Goal: Information Seeking & Learning: Learn about a topic

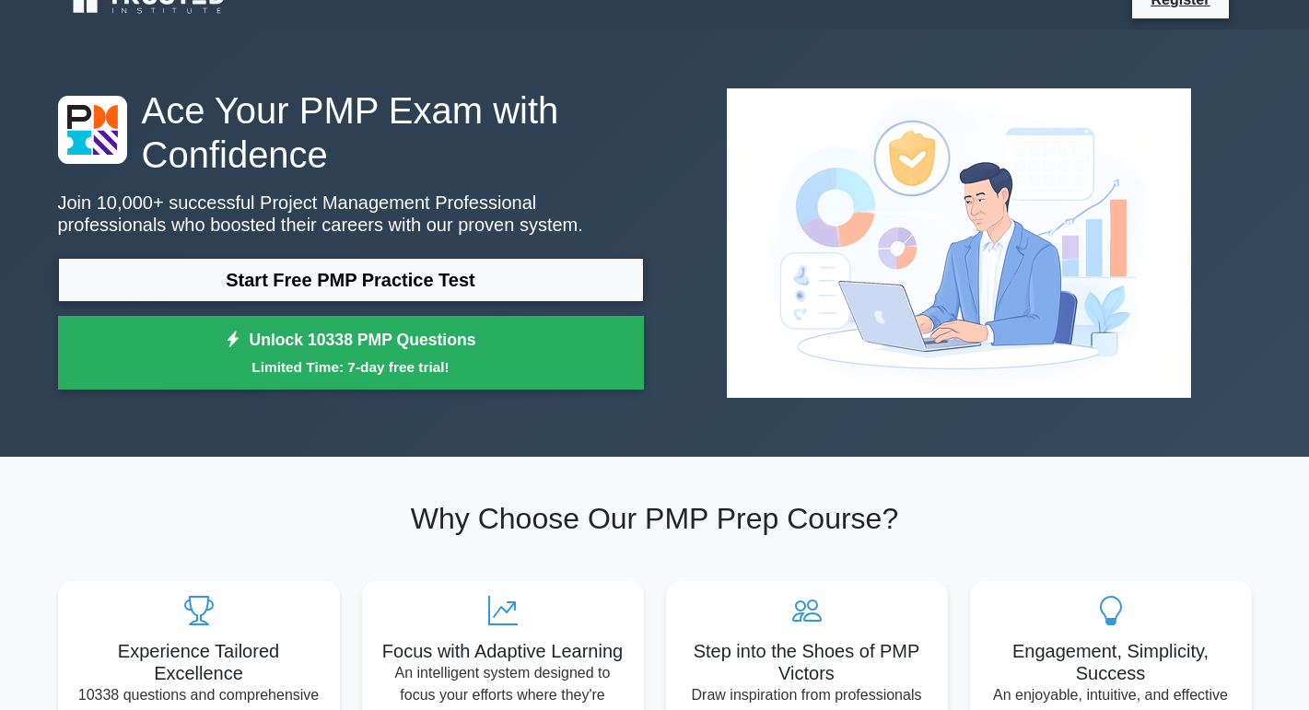
scroll to position [26, 0]
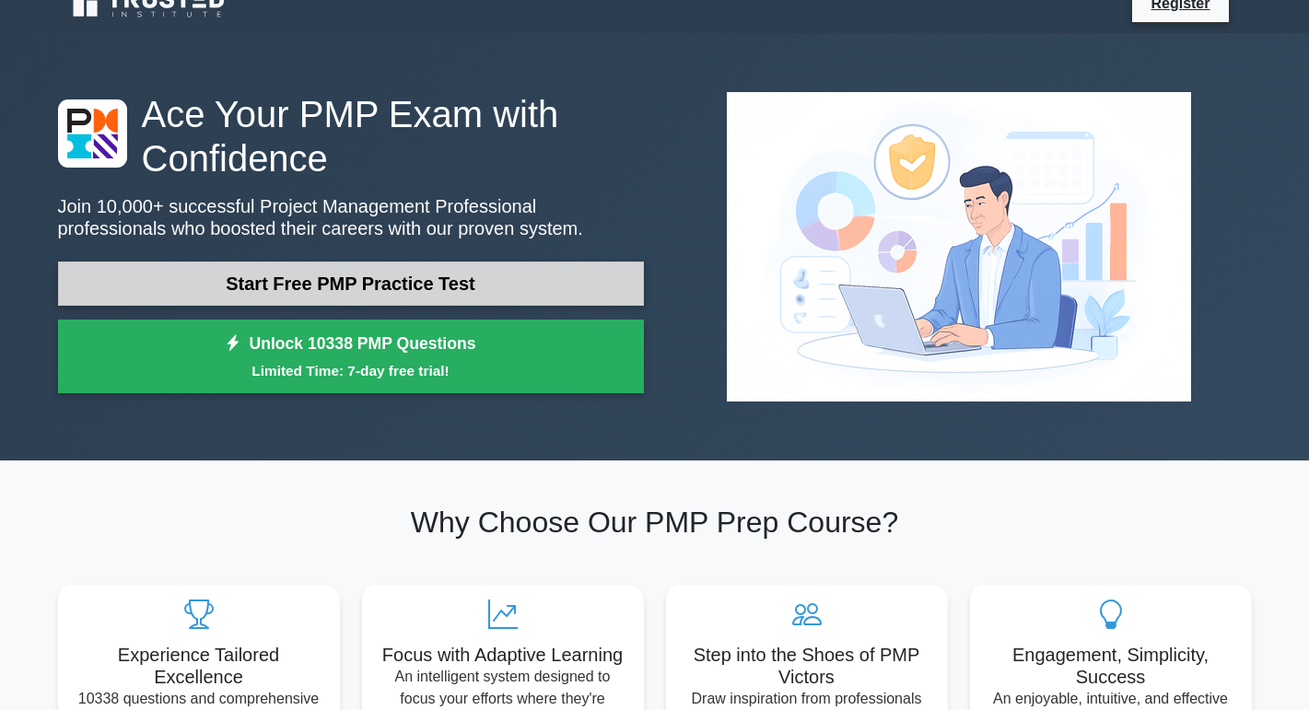
click at [255, 265] on link "Start Free PMP Practice Test" at bounding box center [351, 284] width 586 height 44
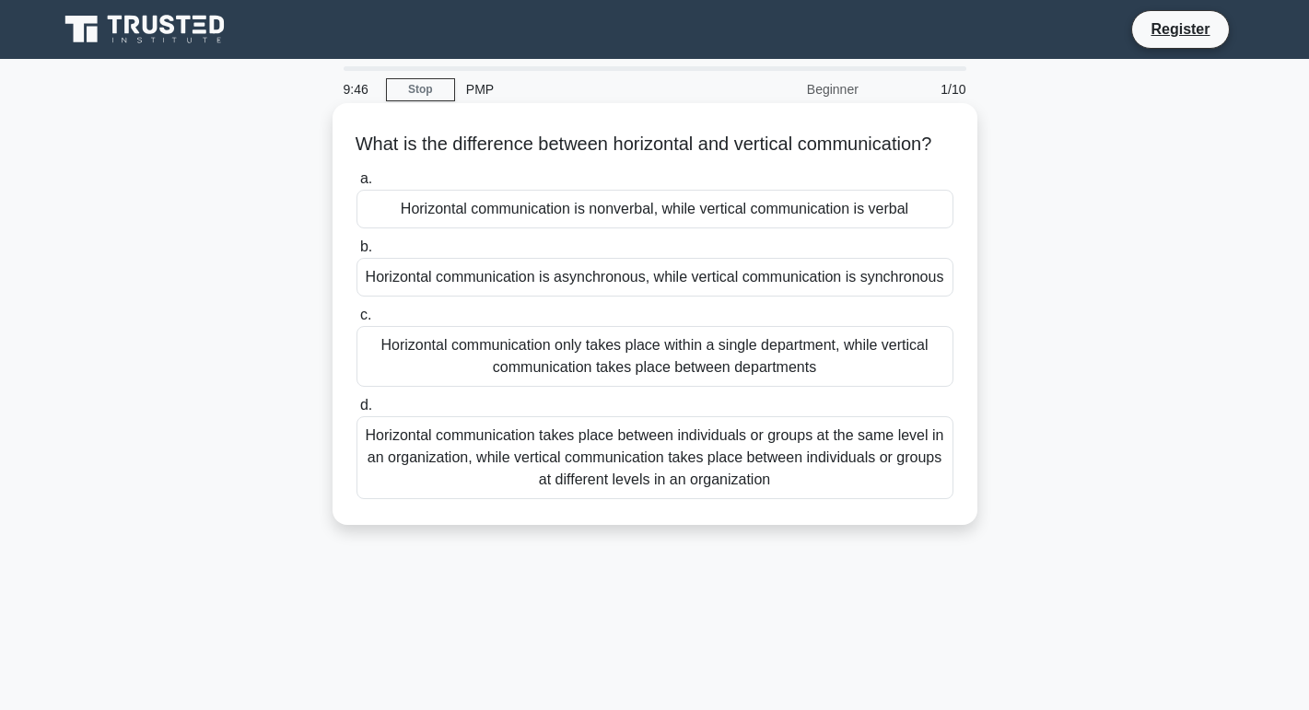
click at [458, 478] on div "Horizontal communication takes place between individuals or groups at the same …" at bounding box center [655, 457] width 597 height 83
click at [357, 412] on input "d. Horizontal communication takes place between individuals or groups at the sa…" at bounding box center [357, 406] width 0 height 12
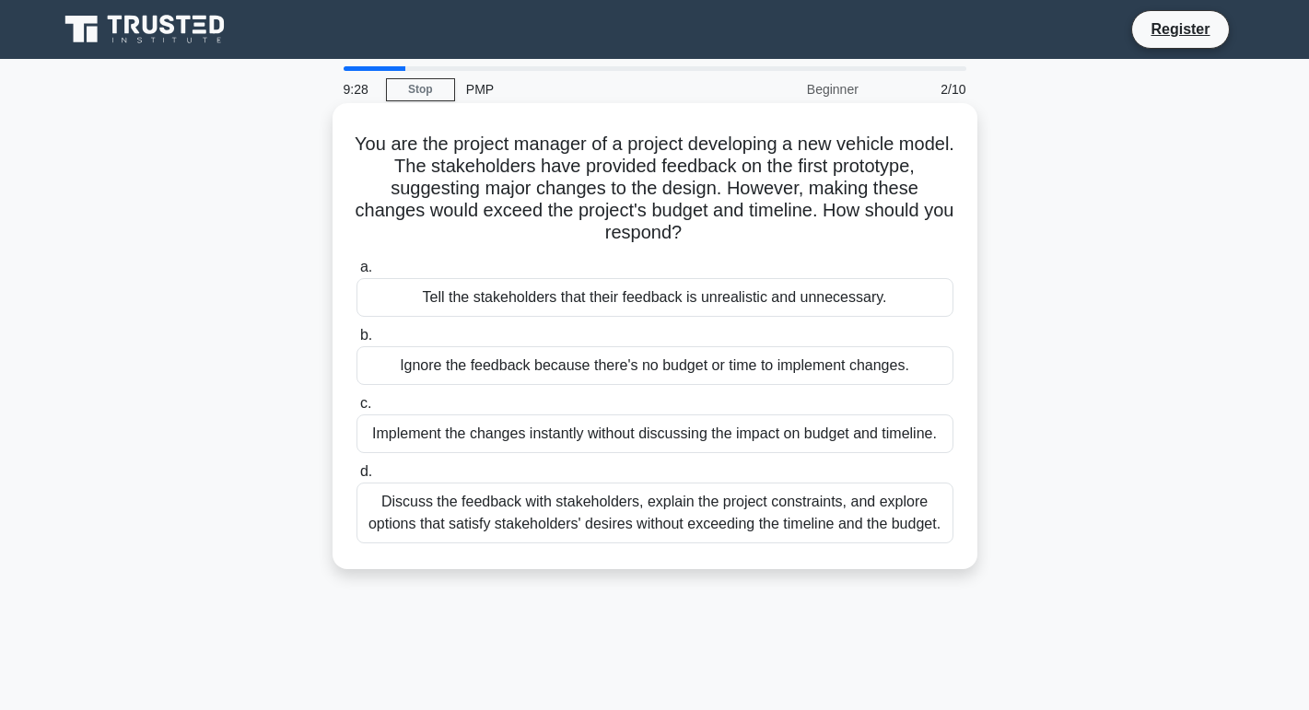
click at [802, 492] on div "Discuss the feedback with stakeholders, explain the project constraints, and ex…" at bounding box center [655, 513] width 597 height 61
click at [357, 478] on input "d. Discuss the feedback with stakeholders, explain the project constraints, and…" at bounding box center [357, 472] width 0 height 12
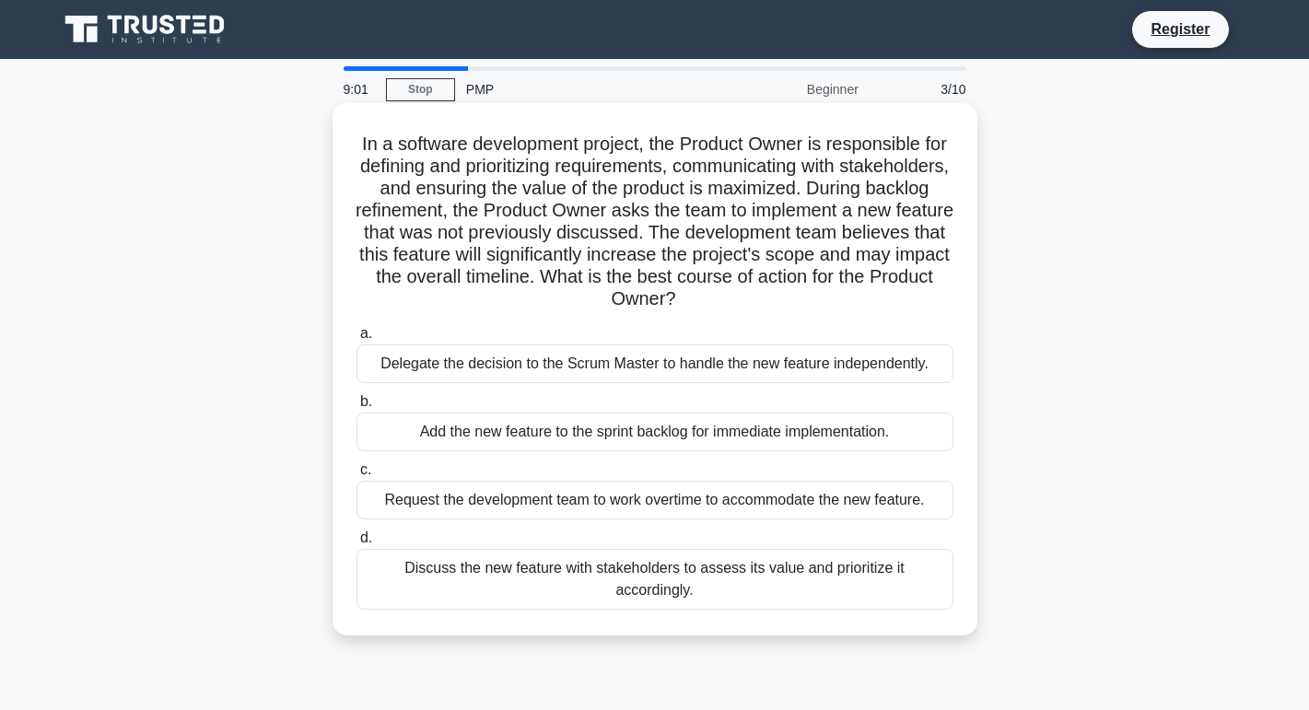
click at [797, 571] on div "Discuss the new feature with stakeholders to assess its value and prioritize it…" at bounding box center [655, 579] width 597 height 61
click at [357, 544] on input "d. Discuss the new feature with stakeholders to assess its value and prioritize…" at bounding box center [357, 538] width 0 height 12
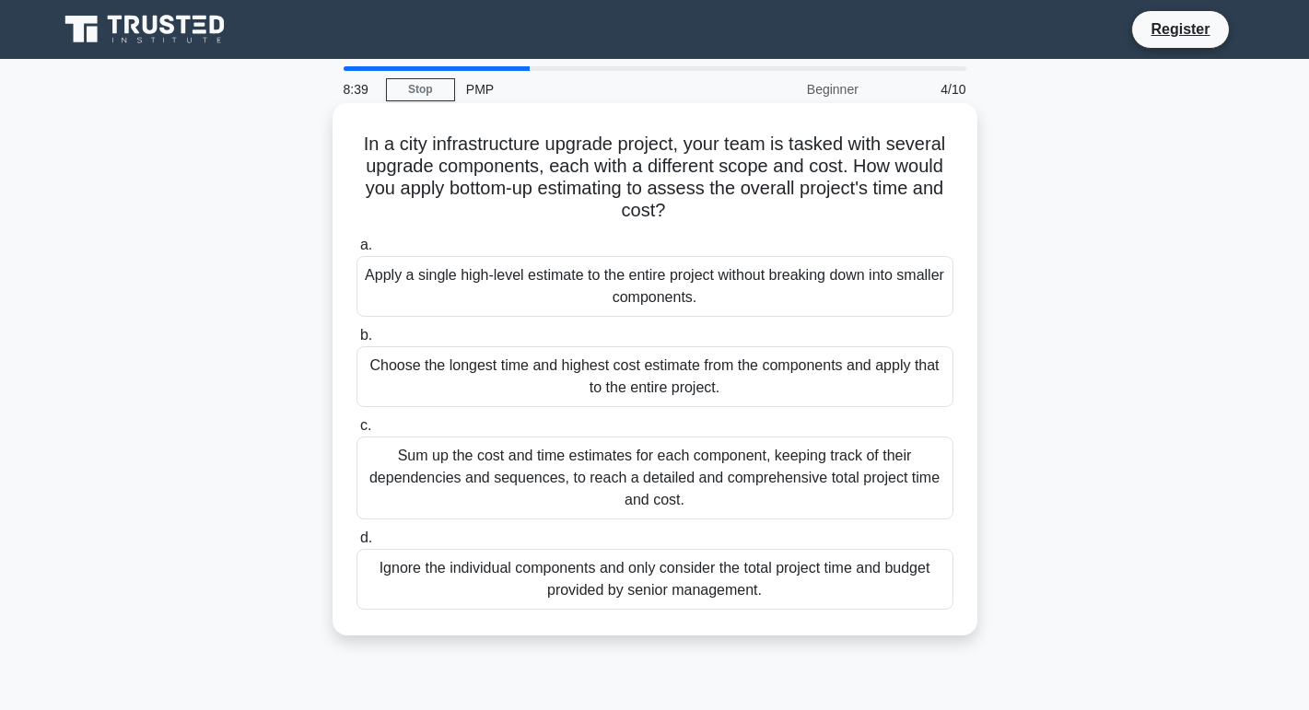
click at [736, 497] on div "Sum up the cost and time estimates for each component, keeping track of their d…" at bounding box center [655, 478] width 597 height 83
click at [357, 432] on input "c. Sum up the cost and time estimates for each component, keeping track of thei…" at bounding box center [357, 426] width 0 height 12
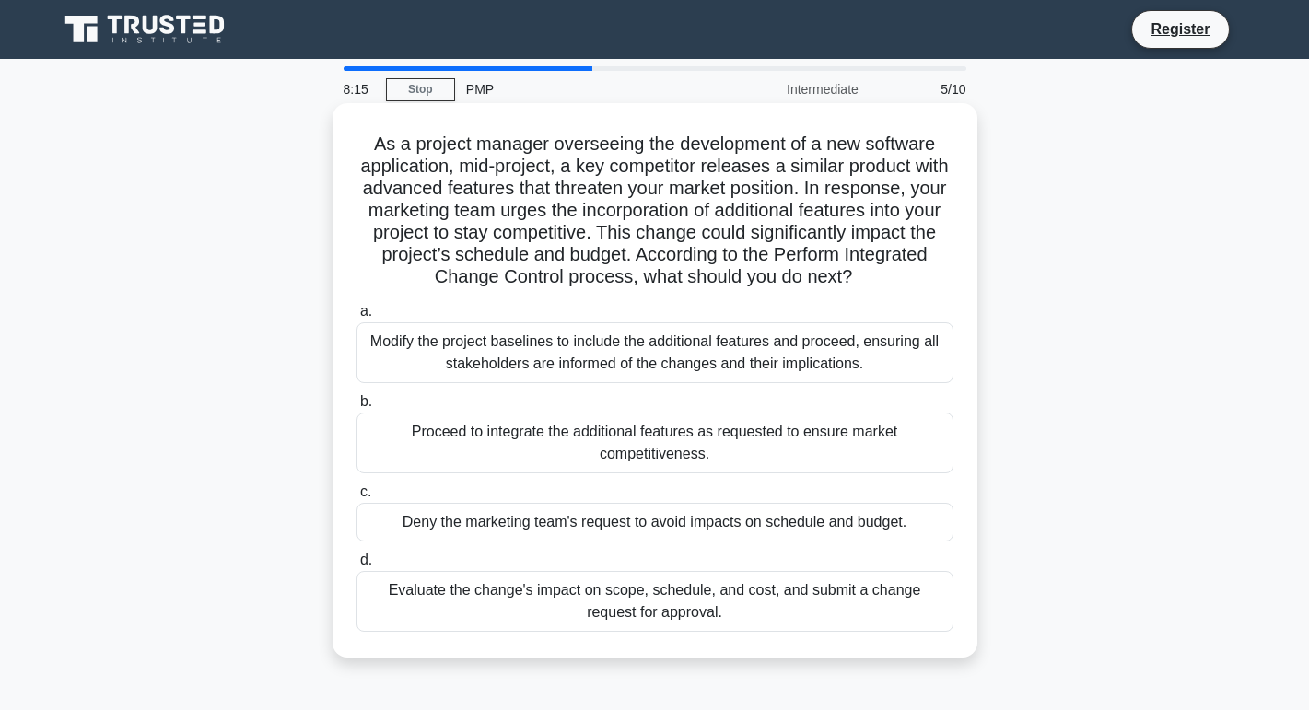
click at [758, 598] on div "Evaluate the change's impact on scope, schedule, and cost, and submit a change …" at bounding box center [655, 601] width 597 height 61
click at [357, 567] on input "d. Evaluate the change's impact on scope, schedule, and cost, and submit a chan…" at bounding box center [357, 561] width 0 height 12
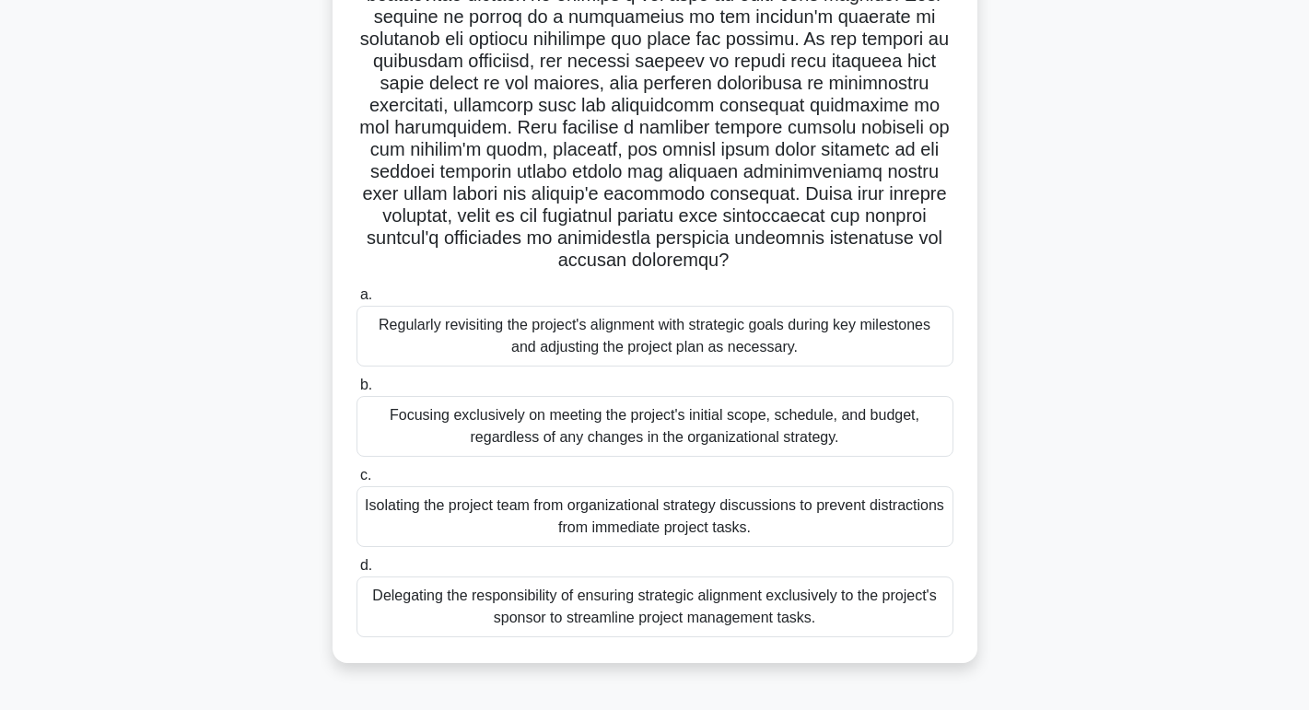
scroll to position [260, 0]
click at [852, 333] on div "Regularly revisiting the project's alignment with strategic goals during key mi…" at bounding box center [655, 336] width 597 height 61
click at [357, 301] on input "a. Regularly revisiting the project's alignment with strategic goals during key…" at bounding box center [357, 295] width 0 height 12
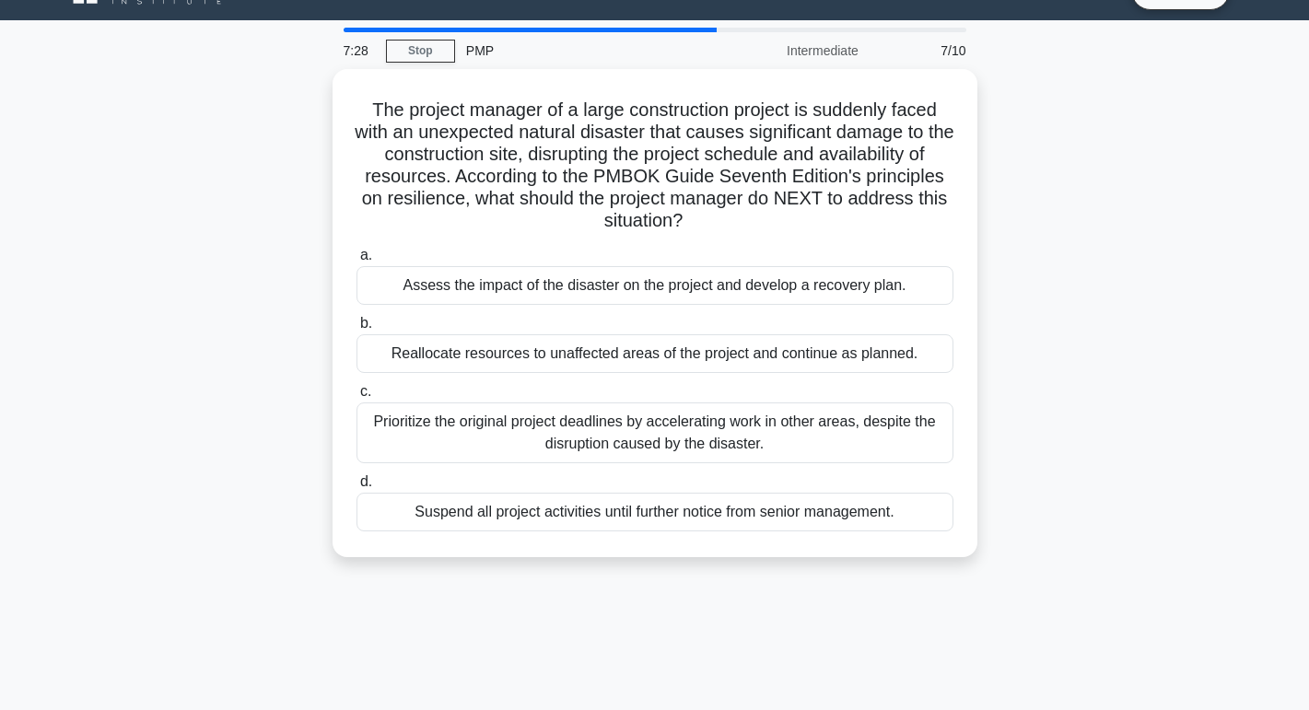
scroll to position [0, 0]
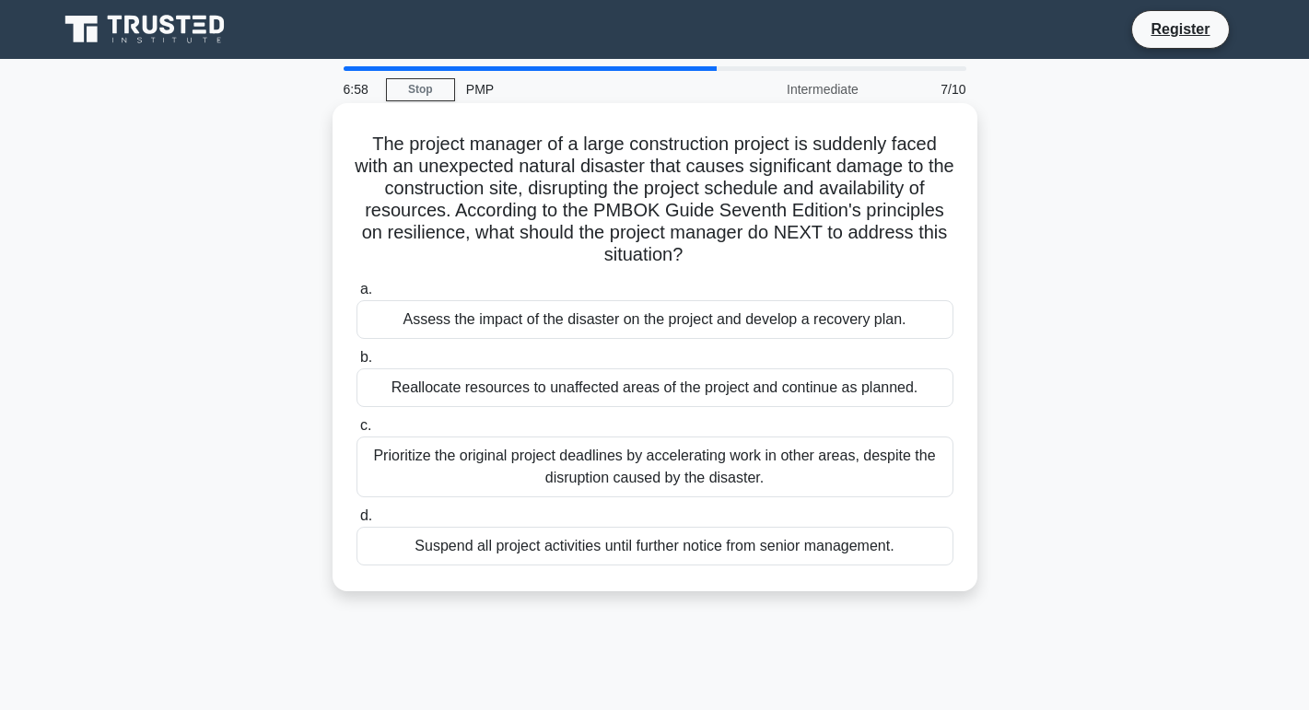
click at [819, 322] on div "Assess the impact of the disaster on the project and develop a recovery plan." at bounding box center [655, 319] width 597 height 39
click at [357, 296] on input "a. Assess the impact of the disaster on the project and develop a recovery plan." at bounding box center [357, 290] width 0 height 12
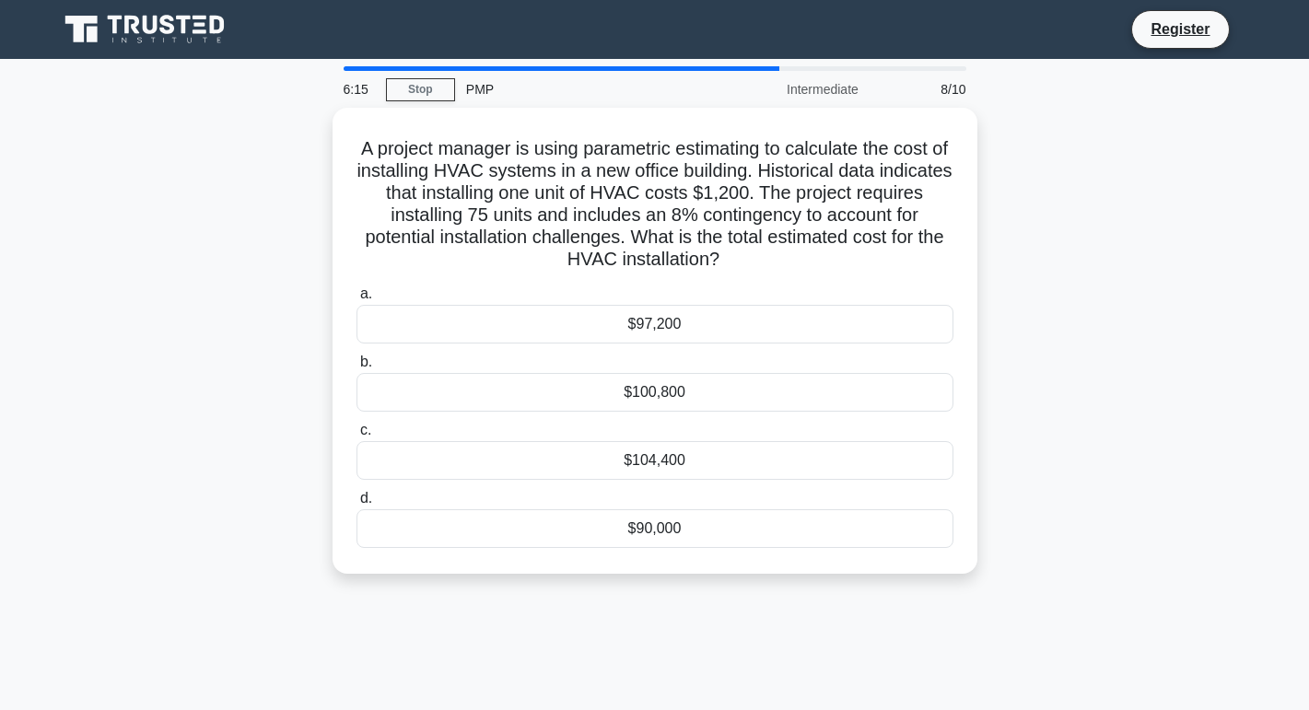
click at [819, 322] on div "$97,200" at bounding box center [655, 324] width 597 height 39
click at [357, 300] on input "a. $97,200" at bounding box center [357, 294] width 0 height 12
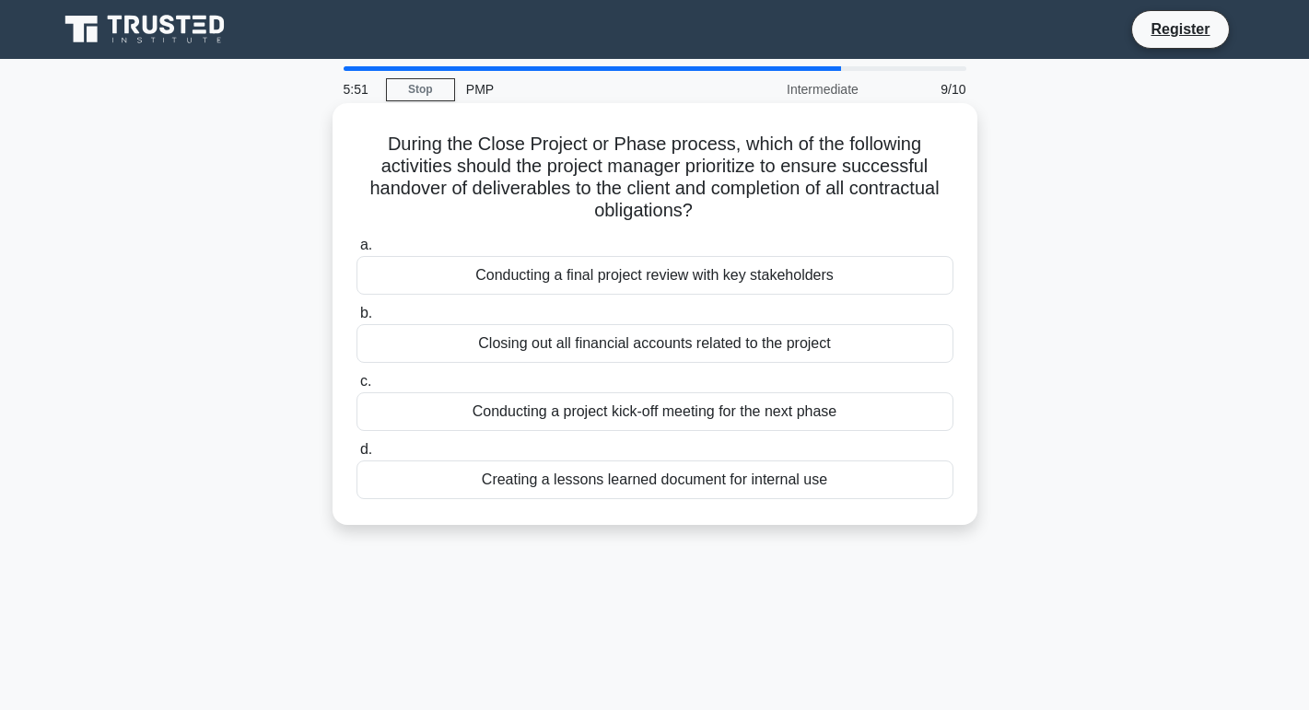
click at [831, 276] on div "Conducting a final project review with key stakeholders" at bounding box center [655, 275] width 597 height 39
click at [357, 252] on input "a. Conducting a final project review with key stakeholders" at bounding box center [357, 246] width 0 height 12
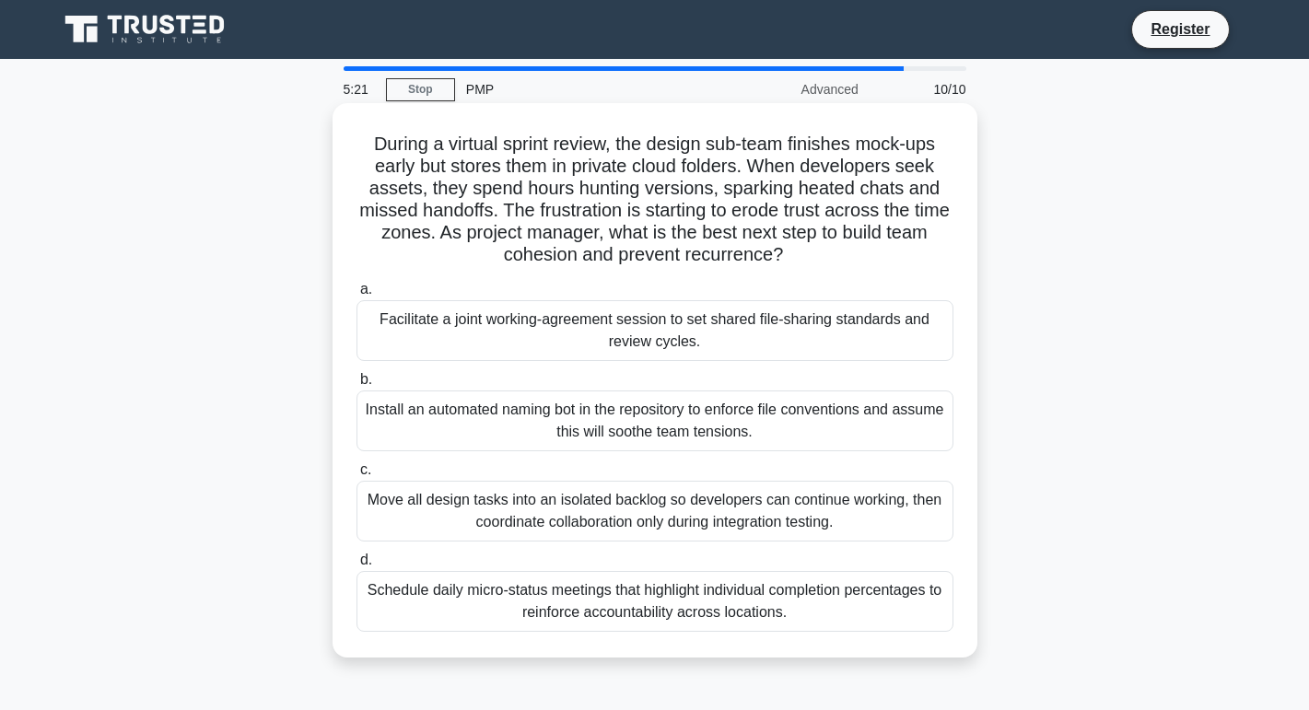
click at [837, 336] on div "Facilitate a joint working-agreement session to set shared file-sharing standar…" at bounding box center [655, 330] width 597 height 61
click at [357, 296] on input "a. Facilitate a joint working-agreement session to set shared file-sharing stan…" at bounding box center [357, 290] width 0 height 12
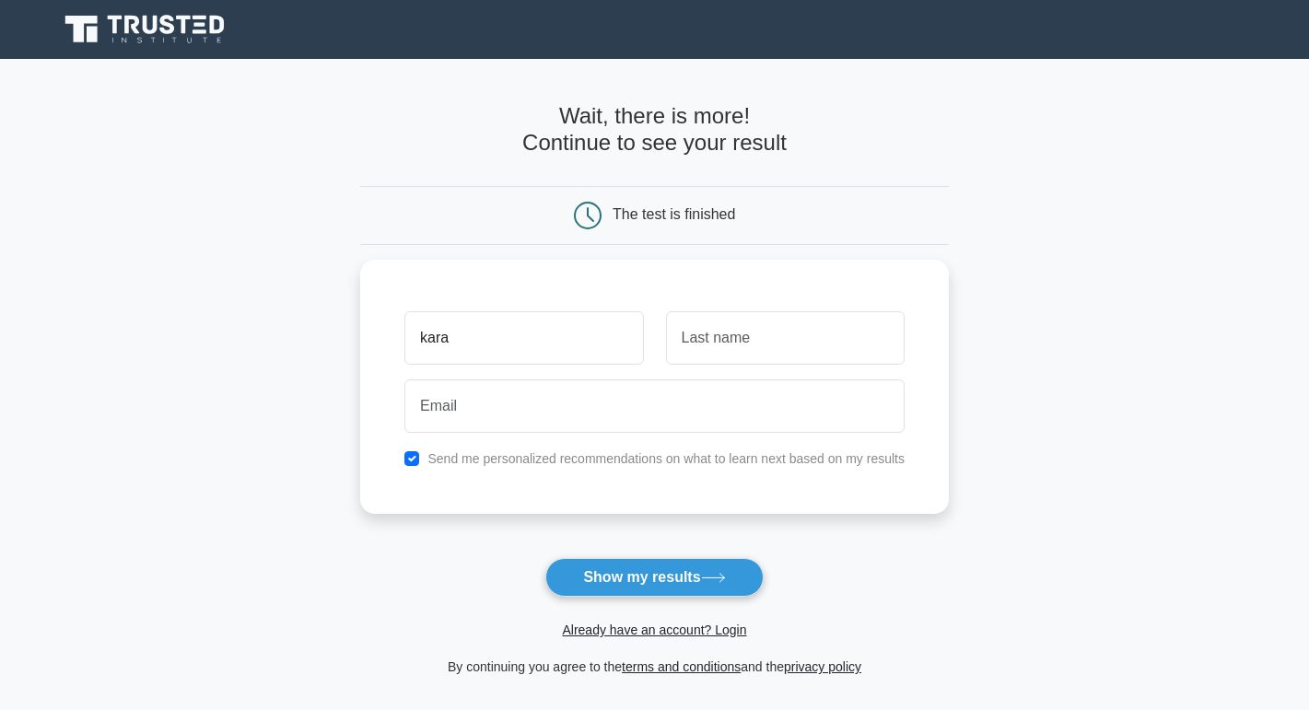
type input "kara"
type input "[PERSON_NAME]"
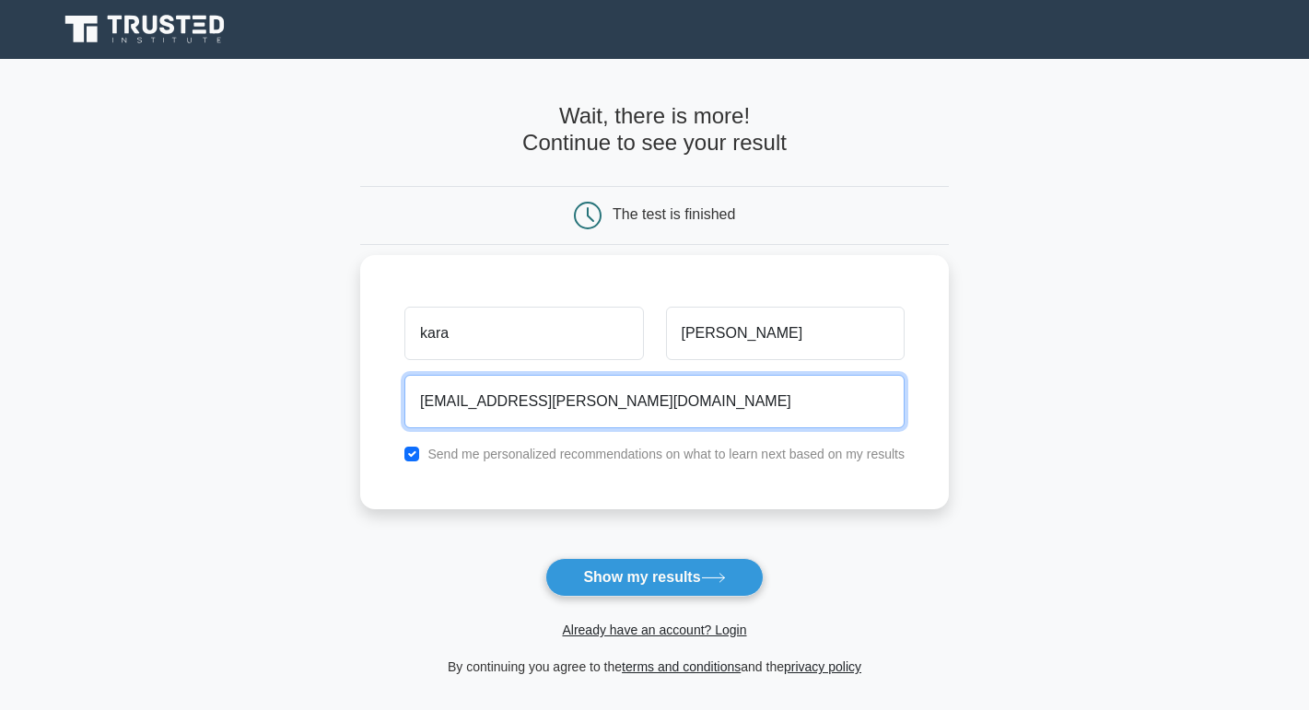
type input "[EMAIL_ADDRESS][PERSON_NAME][DOMAIN_NAME]"
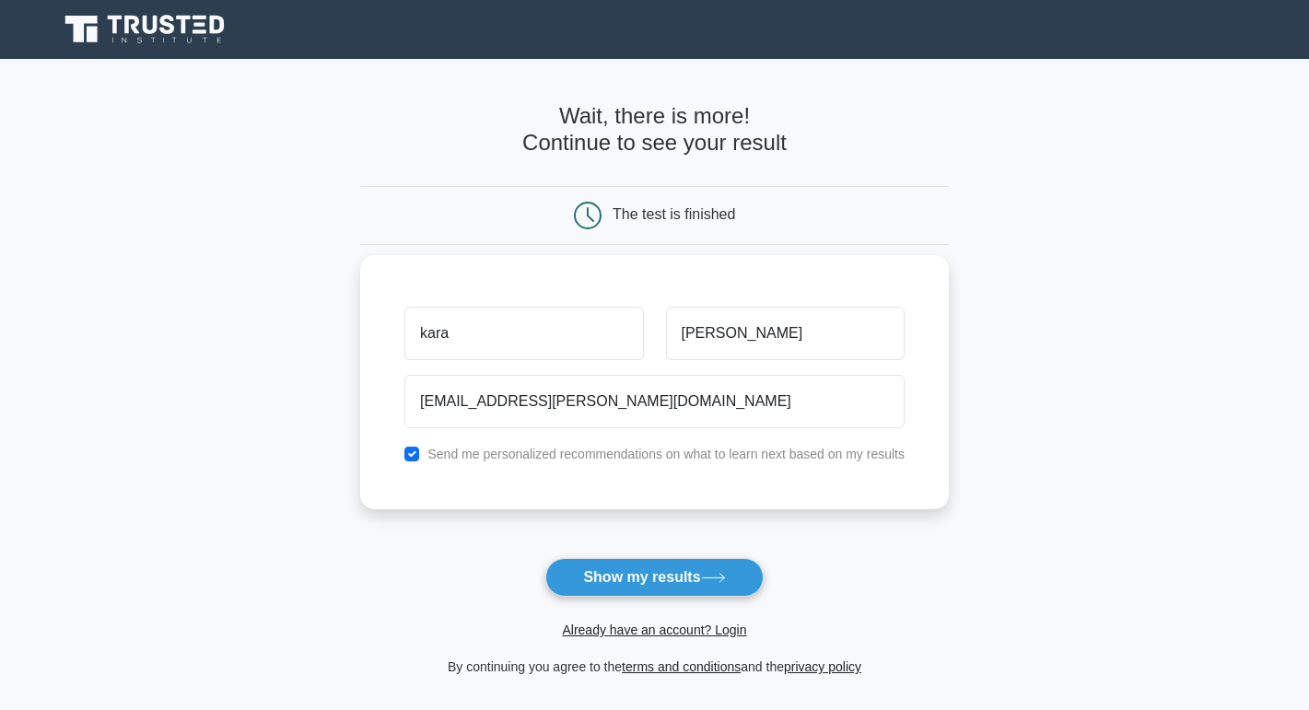
click at [409, 454] on input "checkbox" at bounding box center [411, 454] width 15 height 15
checkbox input "false"
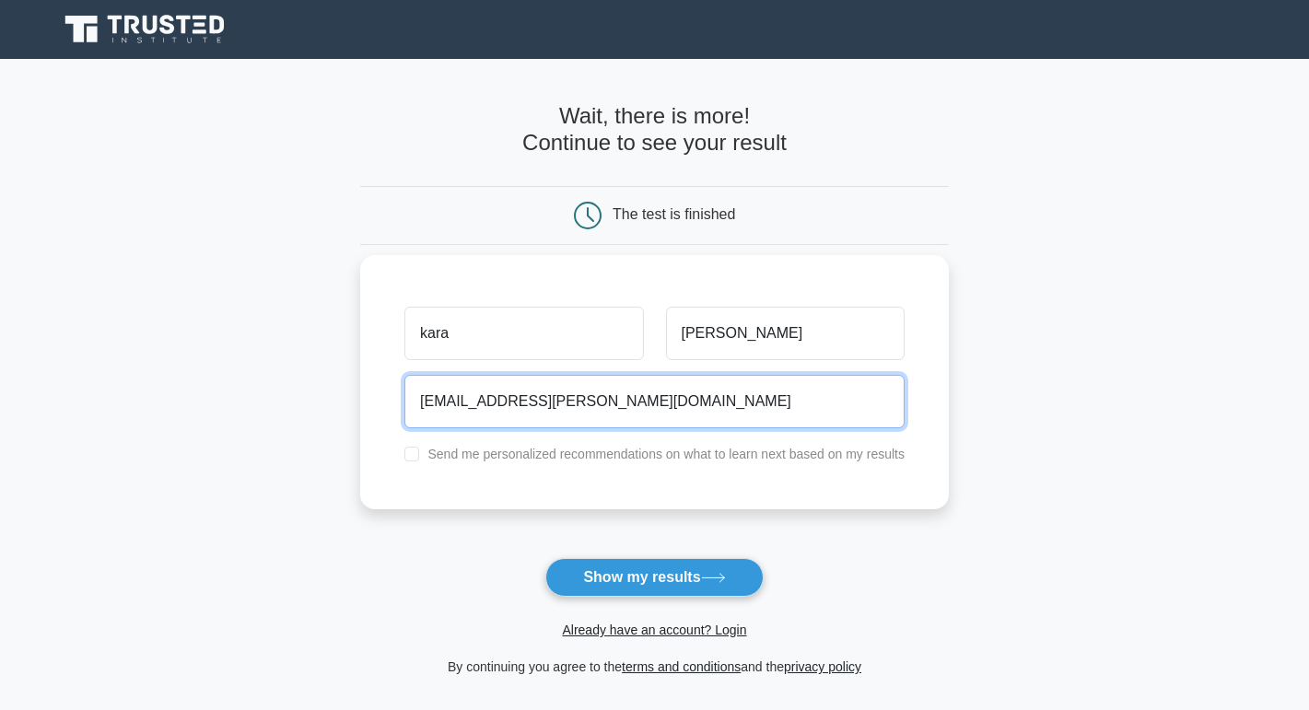
click at [542, 400] on input "[EMAIL_ADDRESS][PERSON_NAME][DOMAIN_NAME]" at bounding box center [654, 401] width 500 height 53
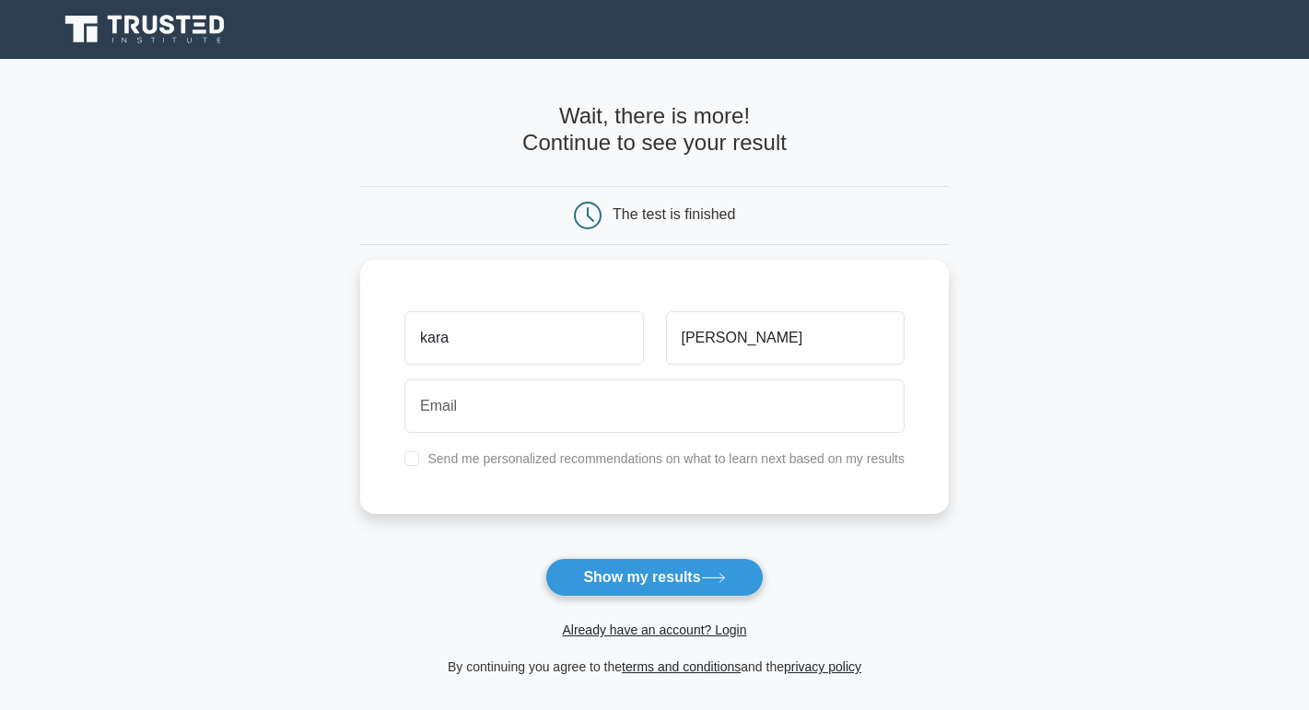
click at [510, 528] on form "Wait, there is more! Continue to see your result The test is finished kara" at bounding box center [654, 390] width 589 height 575
click at [618, 574] on button "Show my results" at bounding box center [653, 577] width 217 height 39
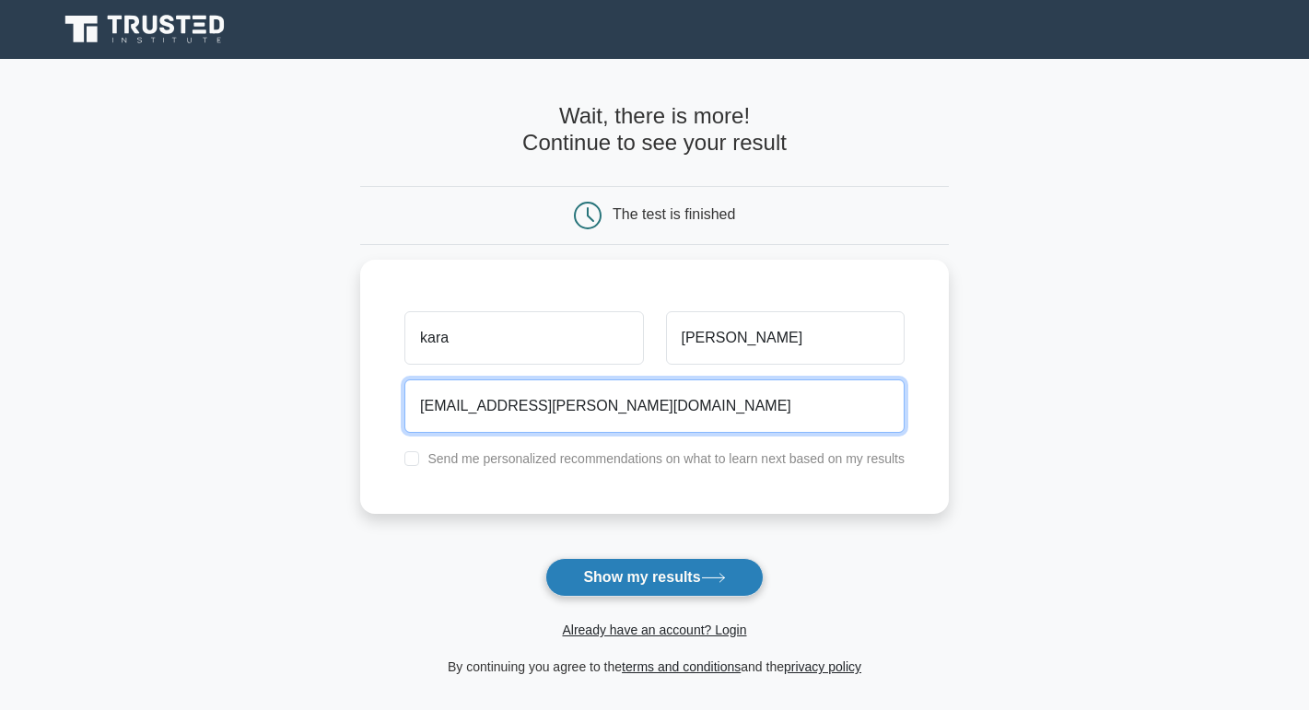
type input "[EMAIL_ADDRESS][PERSON_NAME][DOMAIN_NAME]"
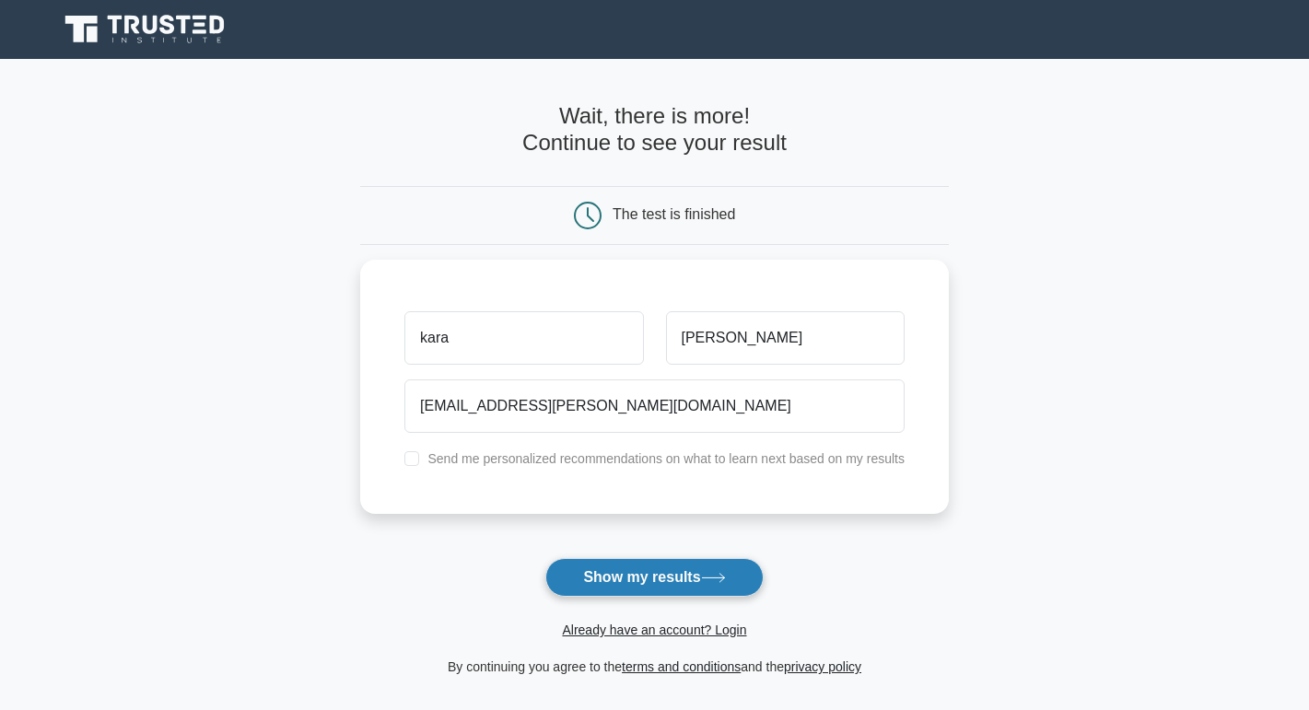
click at [634, 592] on button "Show my results" at bounding box center [653, 577] width 217 height 39
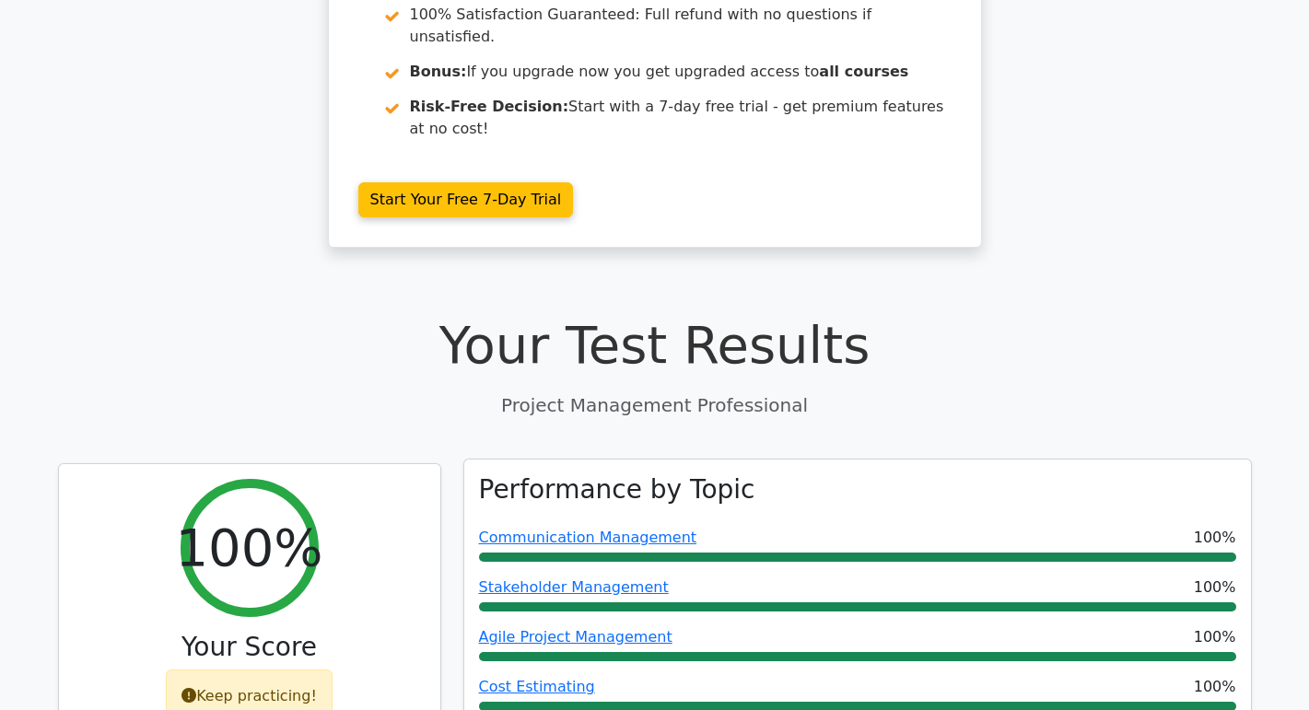
scroll to position [357, 0]
